Goal: Task Accomplishment & Management: Use online tool/utility

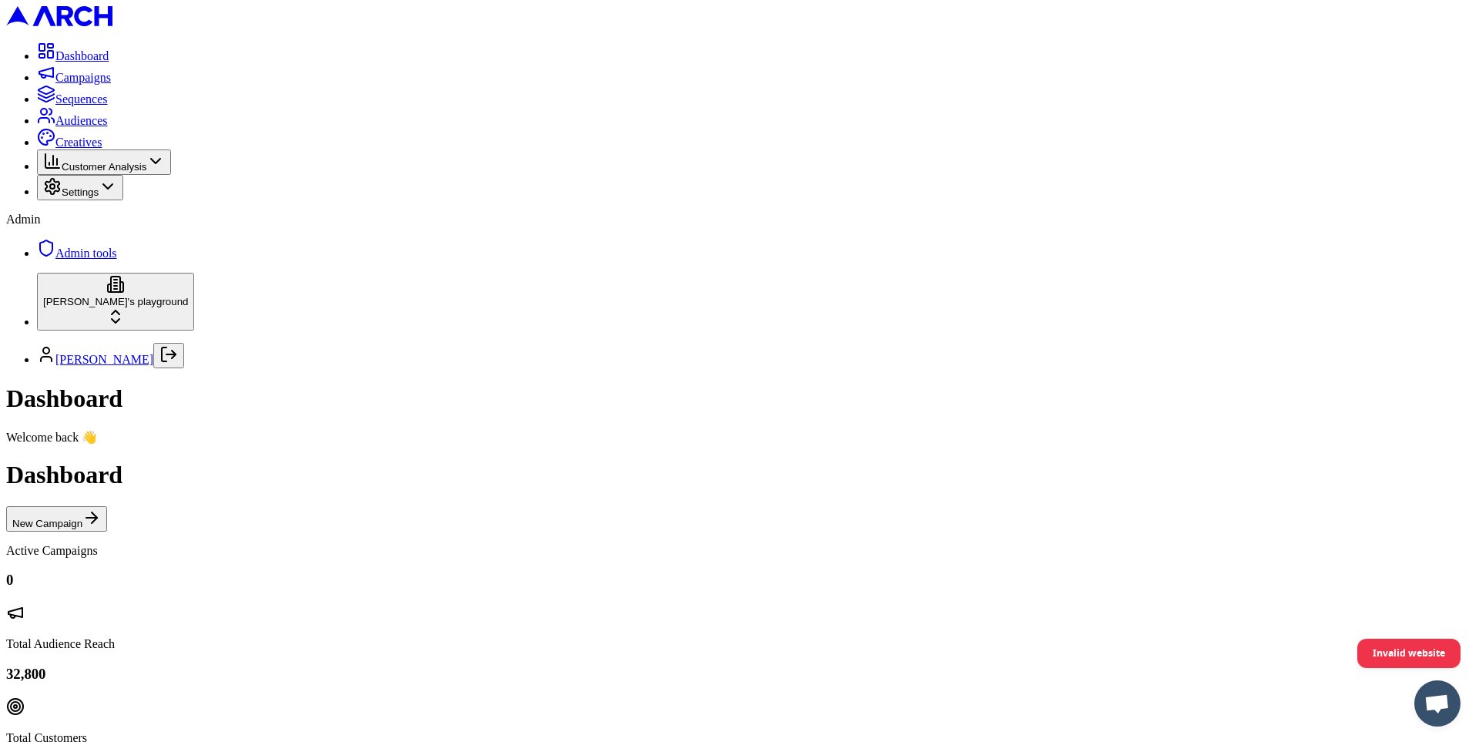
click at [99, 198] on span "Settings" at bounding box center [80, 192] width 37 height 12
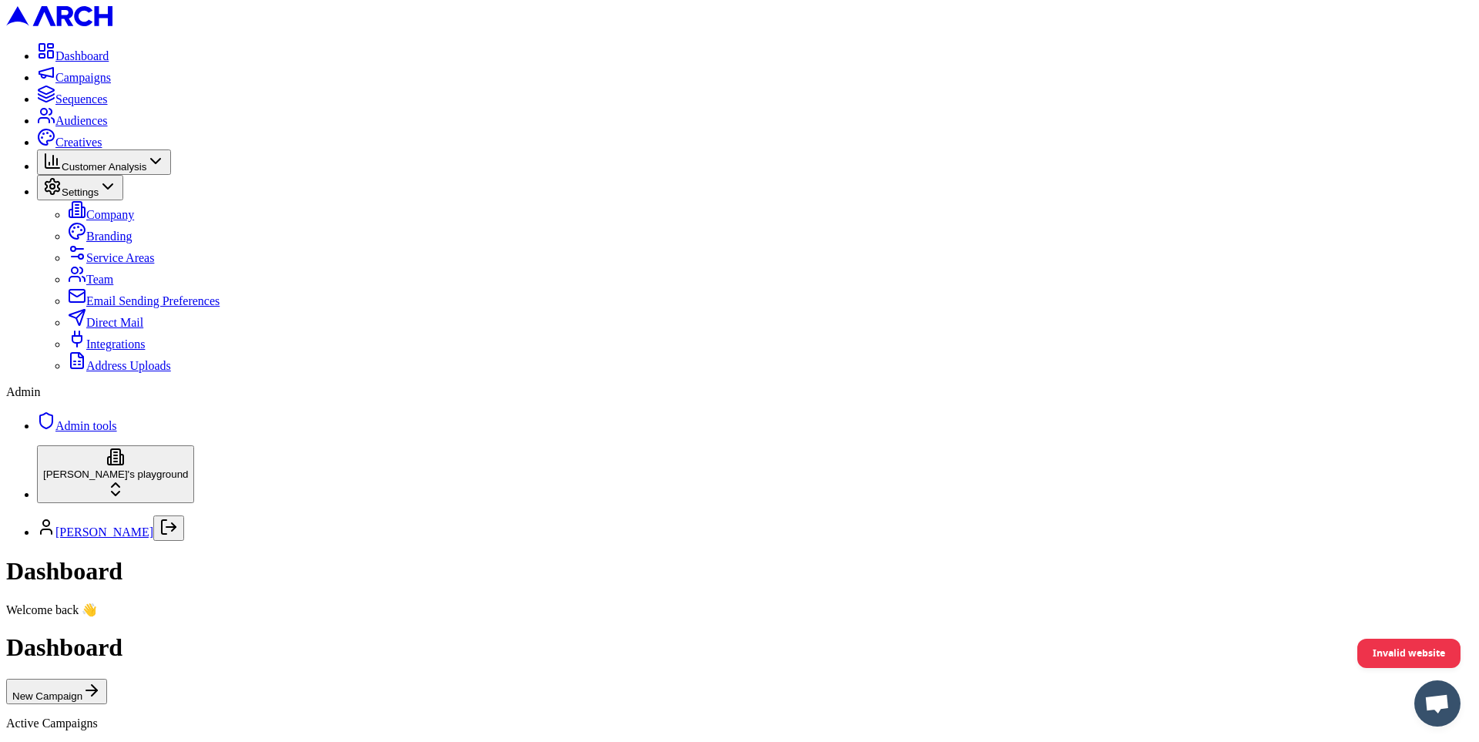
click at [129, 372] on span "Address Uploads" at bounding box center [128, 365] width 85 height 13
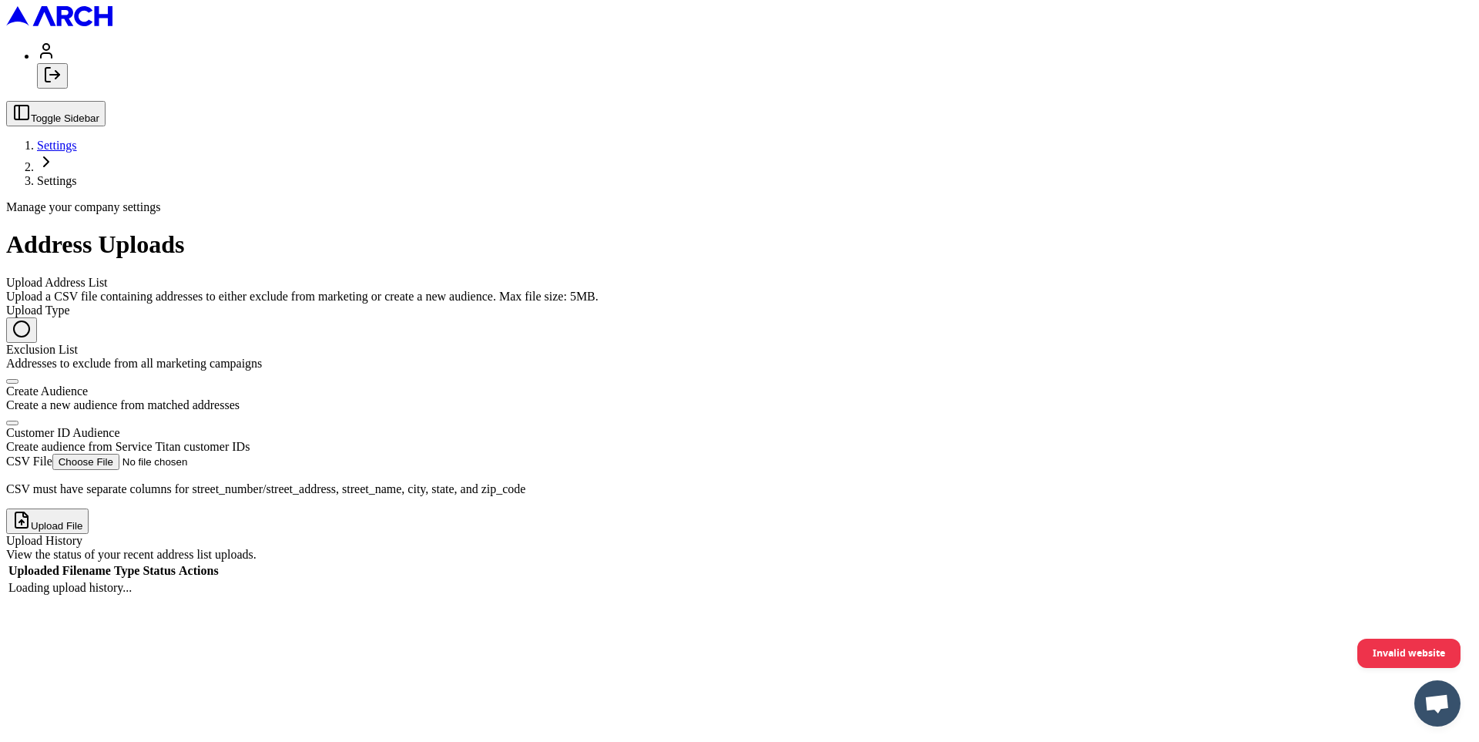
click at [288, 440] on div "Create audience from Service Titan customer IDs" at bounding box center [739, 447] width 1466 height 14
click at [18, 420] on button "Customer ID Audience Create audience from Service Titan customer IDs" at bounding box center [12, 422] width 12 height 5
radio input "false"
radio input "true"
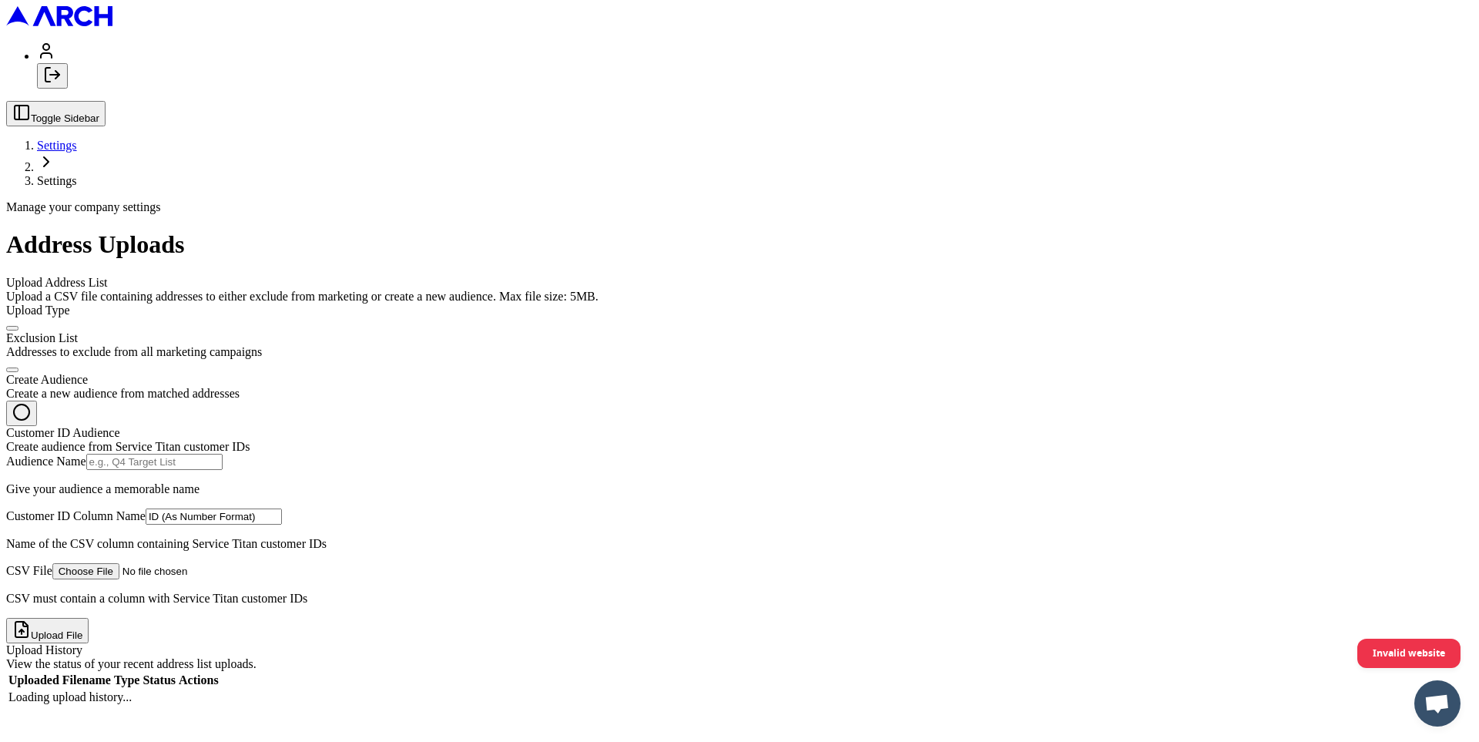
click at [223, 454] on input "Audience Name" at bounding box center [154, 462] width 136 height 16
type input "t"
type input "pls"
click at [245, 464] on form "Upload Type Exclusion List Addresses to exclude from all marketing campaigns Cr…" at bounding box center [739, 473] width 1466 height 340
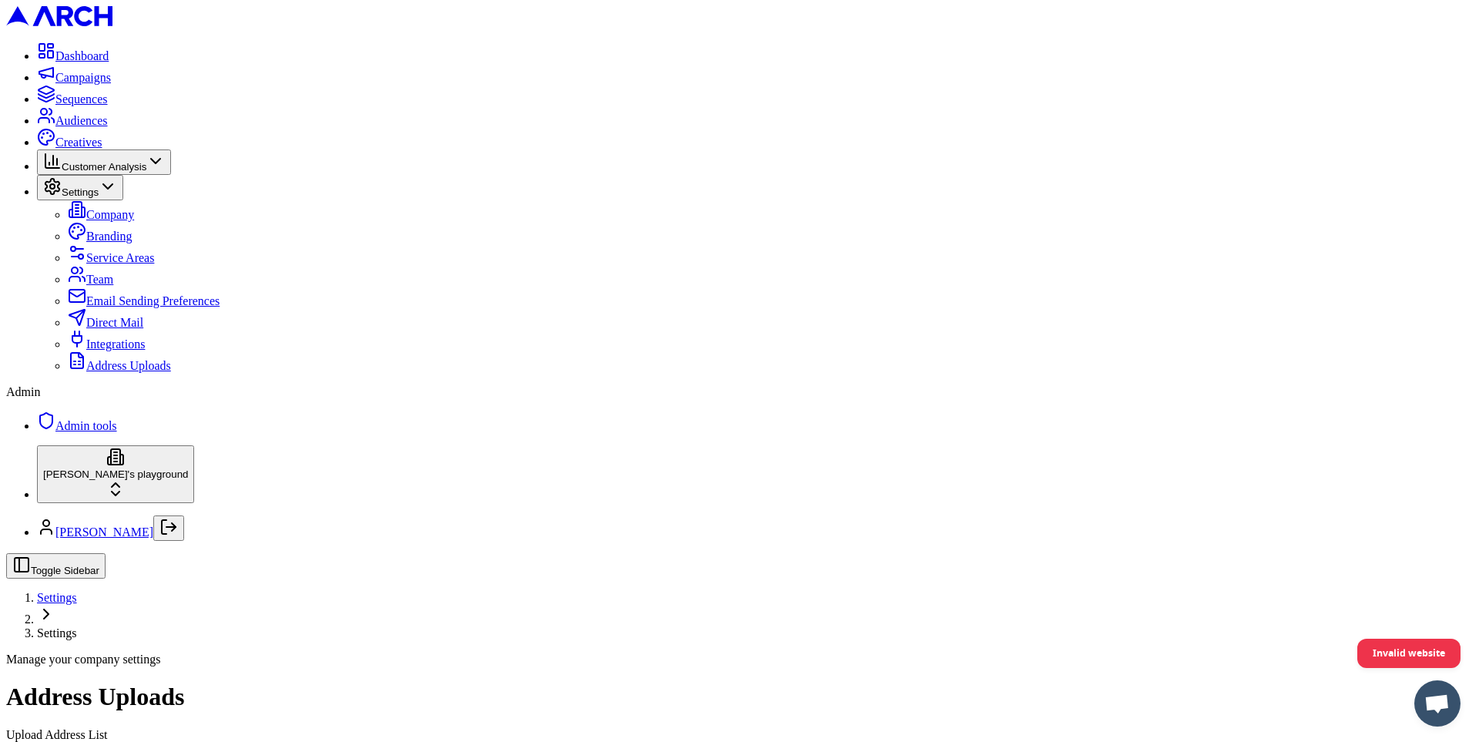
type input "C:\fakepath\Copy of PTU Outreach - BASE Group A - 3 Years_wID_wSupression - PTU…"
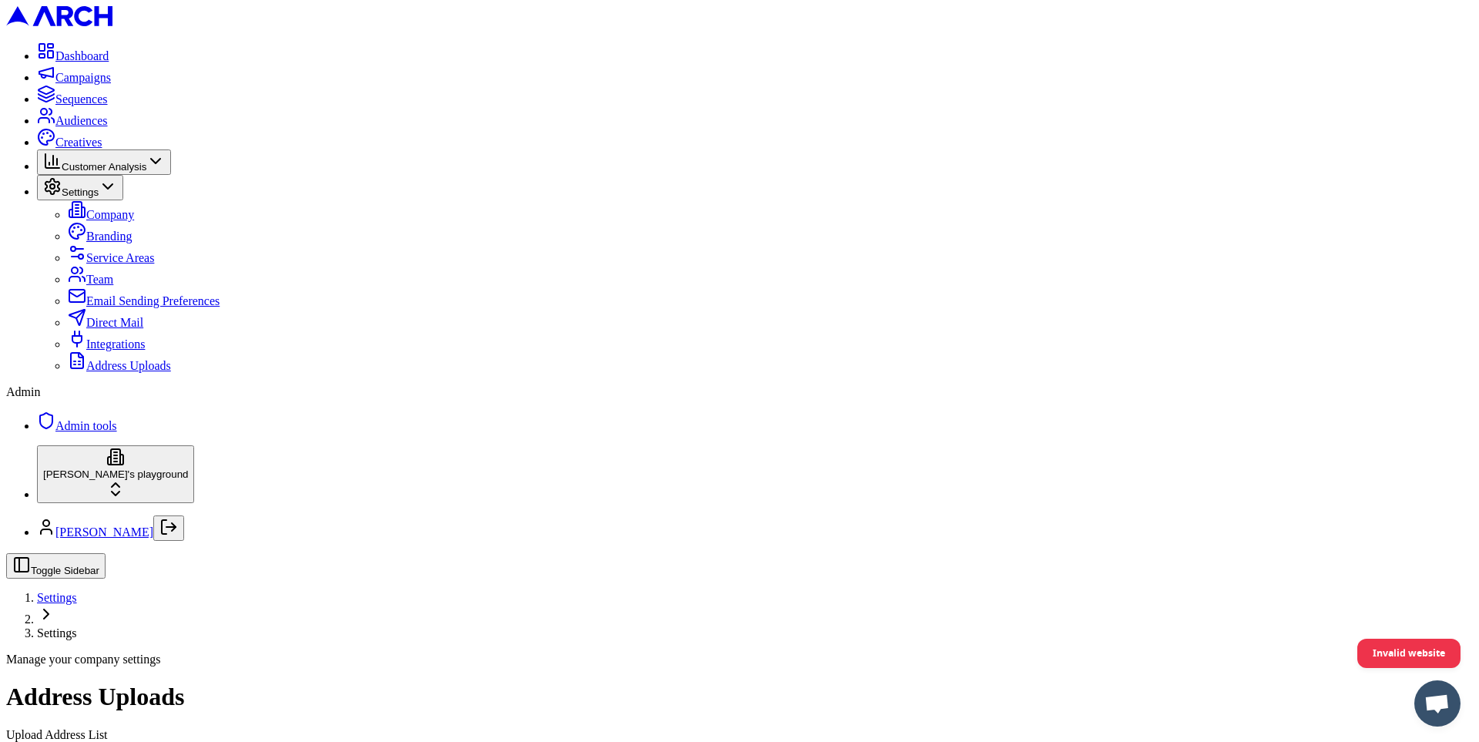
click at [94, 127] on span "Audiences" at bounding box center [81, 120] width 52 height 13
